Goal: Check status: Check status

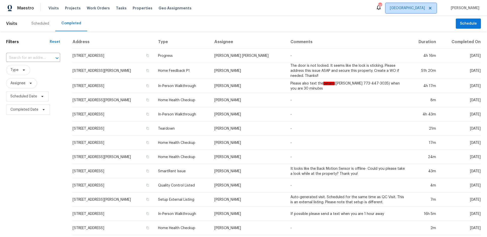
click at [424, 11] on span "[GEOGRAPHIC_DATA]" at bounding box center [411, 8] width 51 height 10
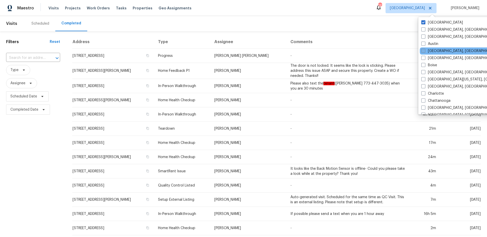
scroll to position [41, 0]
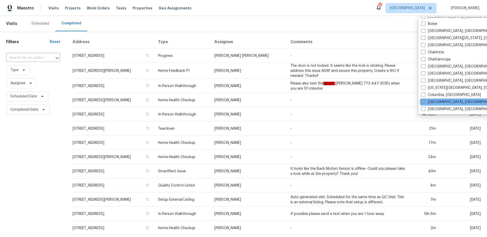
click at [423, 100] on span at bounding box center [424, 102] width 4 height 4
click at [423, 100] on input "[GEOGRAPHIC_DATA], [GEOGRAPHIC_DATA]" at bounding box center [423, 100] width 3 height 3
checkbox input "true"
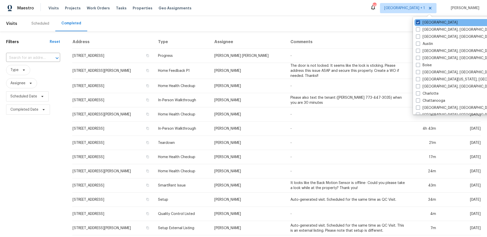
click at [430, 23] on label "[GEOGRAPHIC_DATA]" at bounding box center [437, 22] width 42 height 5
click at [419, 23] on input "[GEOGRAPHIC_DATA]" at bounding box center [417, 21] width 3 height 3
checkbox input "false"
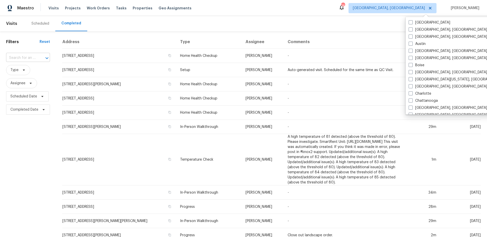
click at [31, 60] on input "text" at bounding box center [21, 58] width 30 height 8
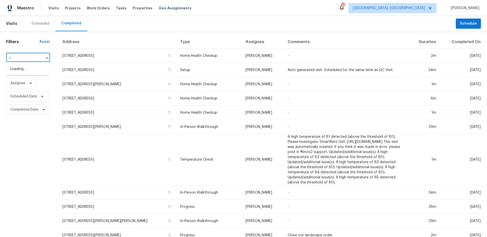
paste input "1270 Vinewood Dr"
type input "v1270 Vinewood Dr"
click at [29, 58] on input "v1270 Vinewood Dr" at bounding box center [21, 58] width 30 height 8
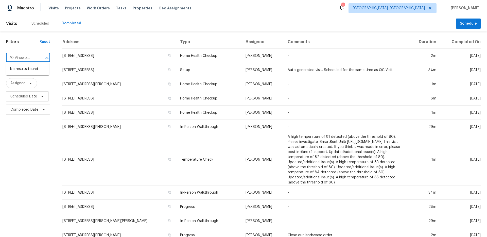
click at [29, 58] on input "v1270 Vinewood Dr" at bounding box center [21, 58] width 30 height 8
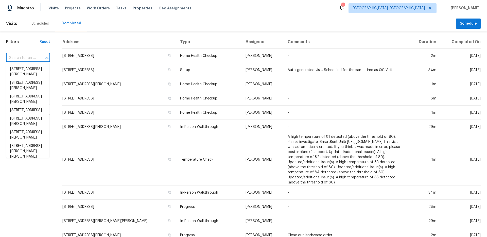
paste input "1270 Vinewood Dr"
type input "1270 Vinewood Dr"
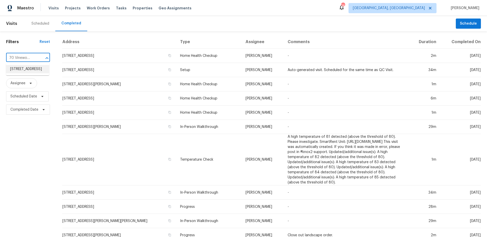
click at [30, 67] on li "[STREET_ADDRESS]" at bounding box center [27, 69] width 43 height 8
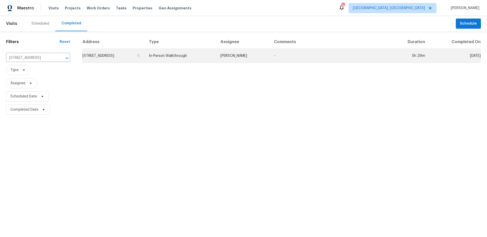
click at [199, 62] on td "In-Person Walkthrough" at bounding box center [180, 56] width 71 height 14
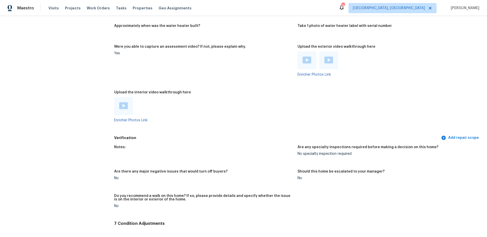
scroll to position [919, 0]
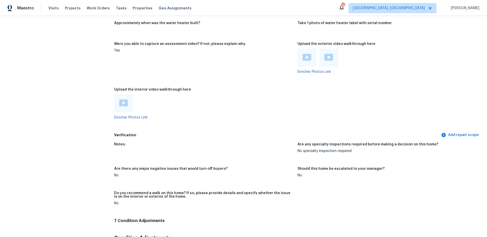
click at [120, 103] on img at bounding box center [123, 102] width 9 height 7
